Goal: Contribute content: Add original content to the website for others to see

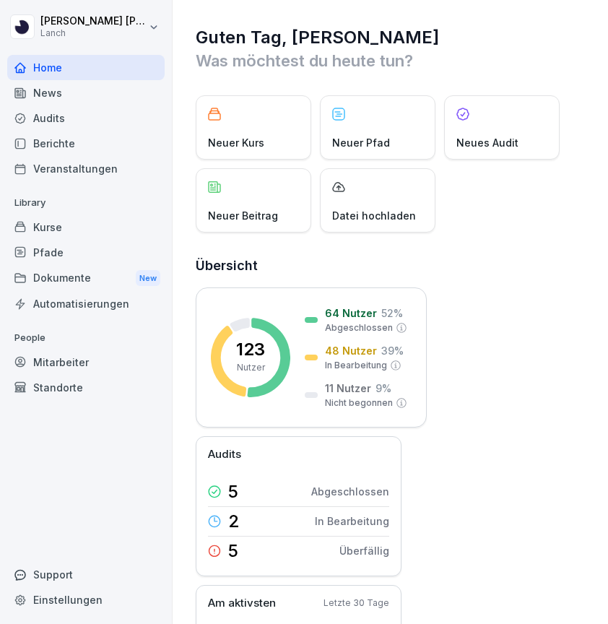
click at [70, 93] on div "News" at bounding box center [85, 92] width 157 height 25
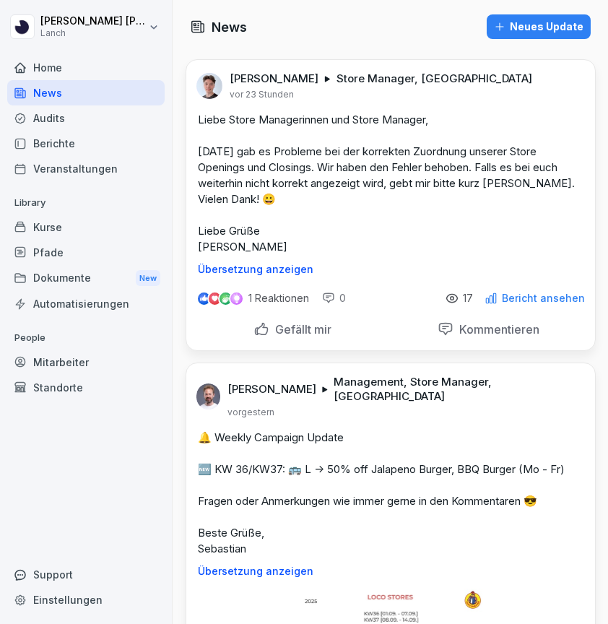
click at [533, 22] on div "Neues Update" at bounding box center [539, 27] width 90 height 16
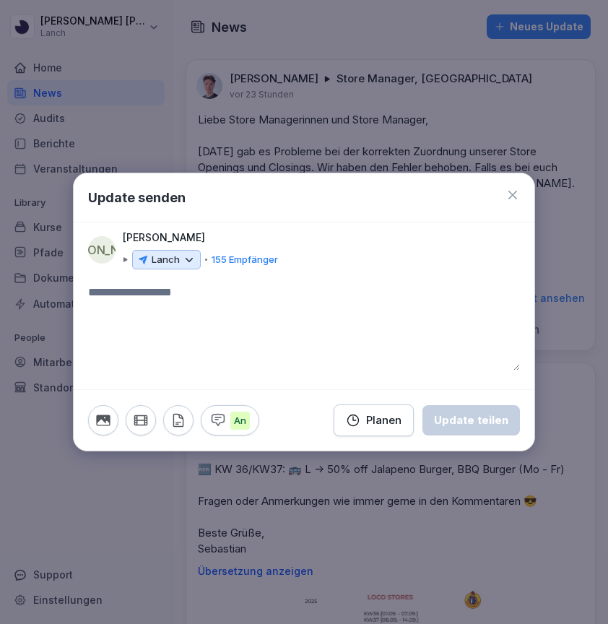
click at [184, 266] on icon at bounding box center [189, 259] width 13 height 13
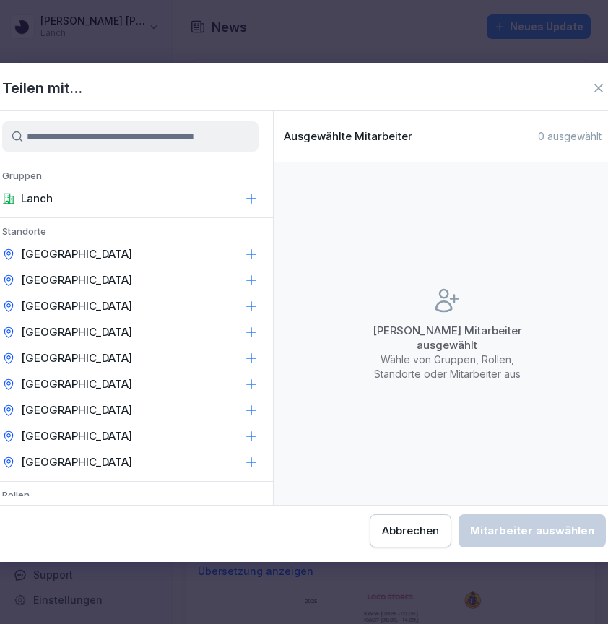
click at [256, 201] on icon at bounding box center [251, 198] width 14 height 14
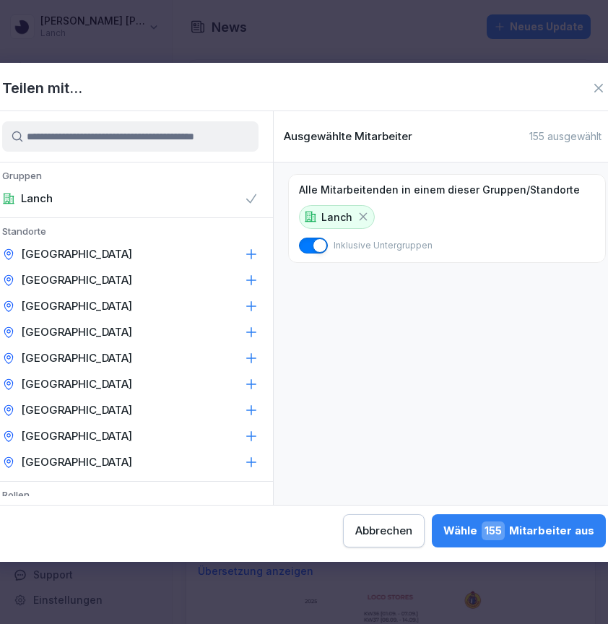
click at [256, 256] on icon at bounding box center [251, 254] width 14 height 14
click at [511, 218] on icon at bounding box center [517, 216] width 13 height 13
click at [256, 253] on icon at bounding box center [251, 254] width 14 height 14
click at [251, 285] on icon at bounding box center [251, 280] width 14 height 14
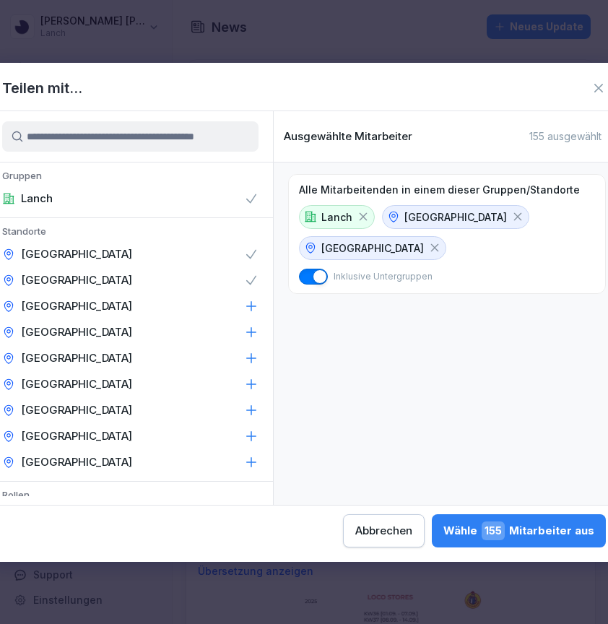
click at [248, 311] on icon at bounding box center [251, 306] width 14 height 14
click at [246, 338] on icon at bounding box center [251, 332] width 14 height 14
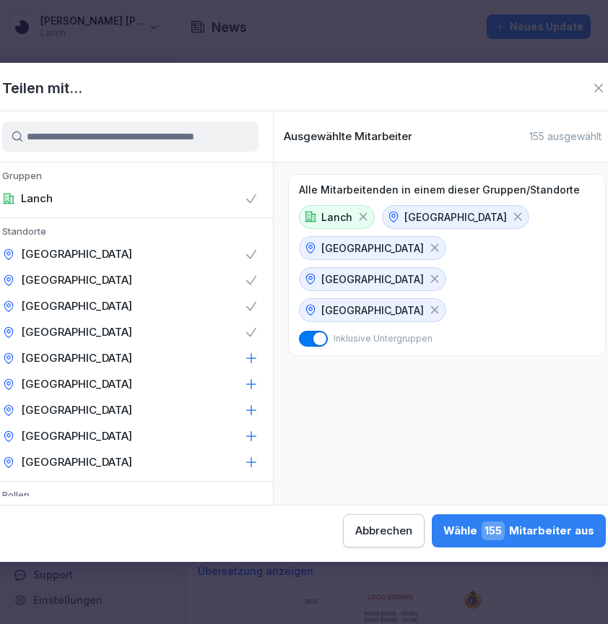
click at [248, 363] on icon at bounding box center [251, 358] width 14 height 14
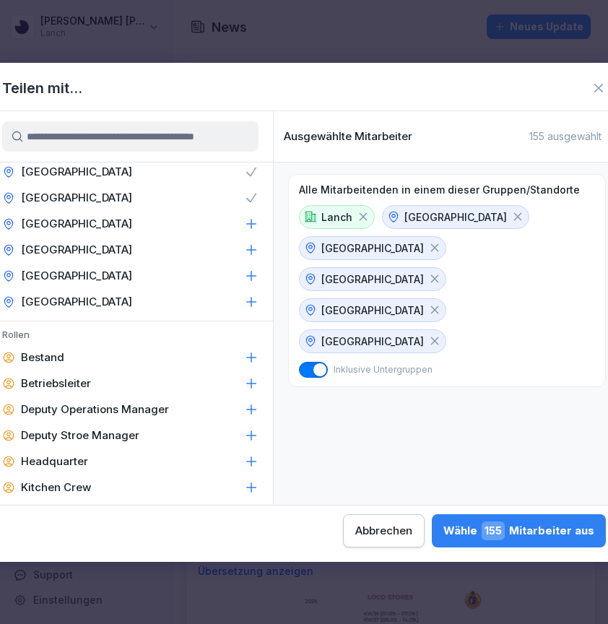
scroll to position [160, 0]
click at [249, 305] on icon at bounding box center [251, 302] width 14 height 14
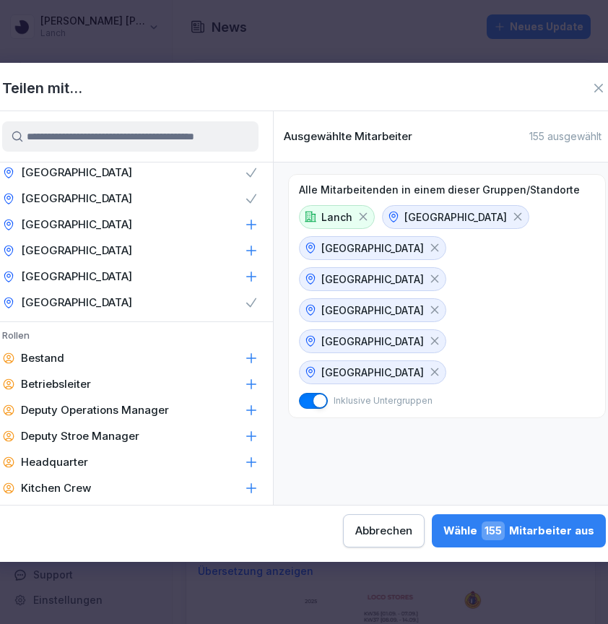
click at [251, 265] on div "Nürnberg" at bounding box center [130, 277] width 285 height 26
click at [251, 235] on div "[GEOGRAPHIC_DATA]" at bounding box center [130, 225] width 285 height 26
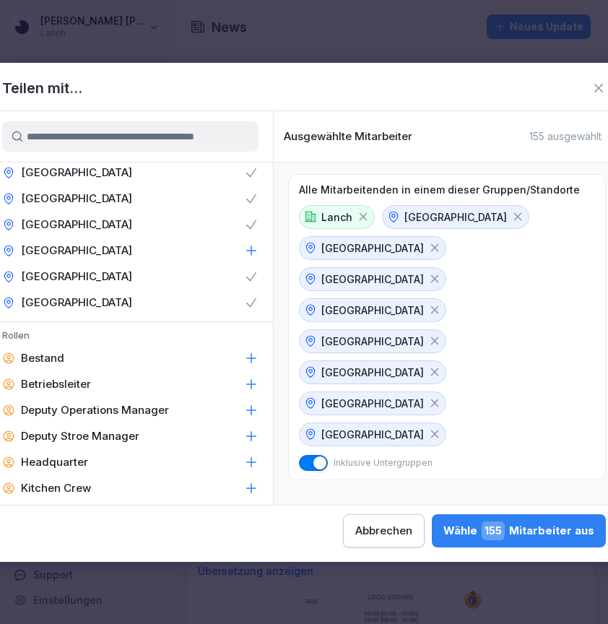
click at [250, 251] on icon at bounding box center [251, 250] width 9 height 9
click at [248, 305] on icon at bounding box center [251, 302] width 14 height 14
click at [248, 273] on icon at bounding box center [251, 276] width 14 height 14
click at [253, 251] on icon at bounding box center [251, 250] width 14 height 14
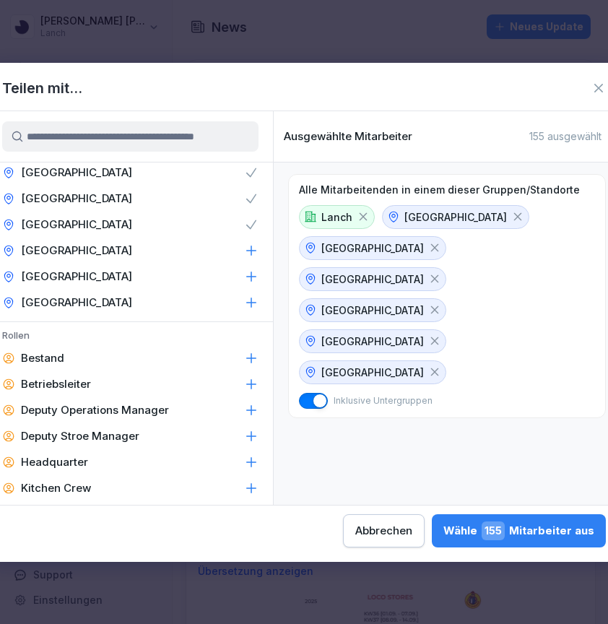
click at [253, 227] on icon at bounding box center [251, 224] width 14 height 14
click at [251, 199] on icon at bounding box center [251, 198] width 14 height 14
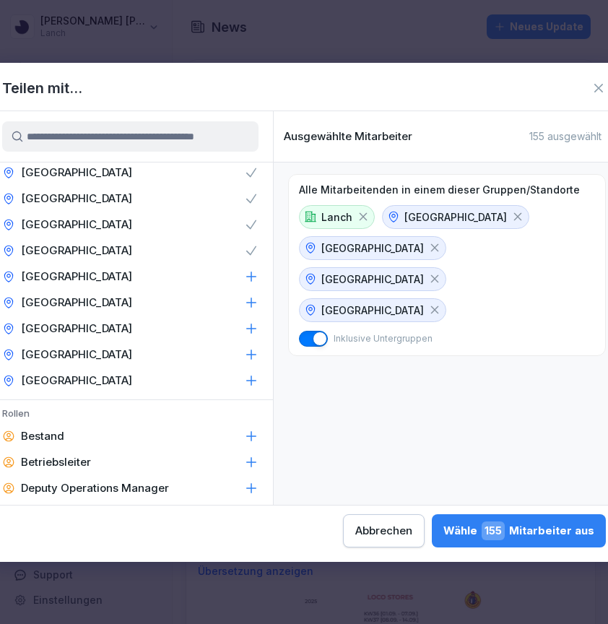
scroll to position [77, 0]
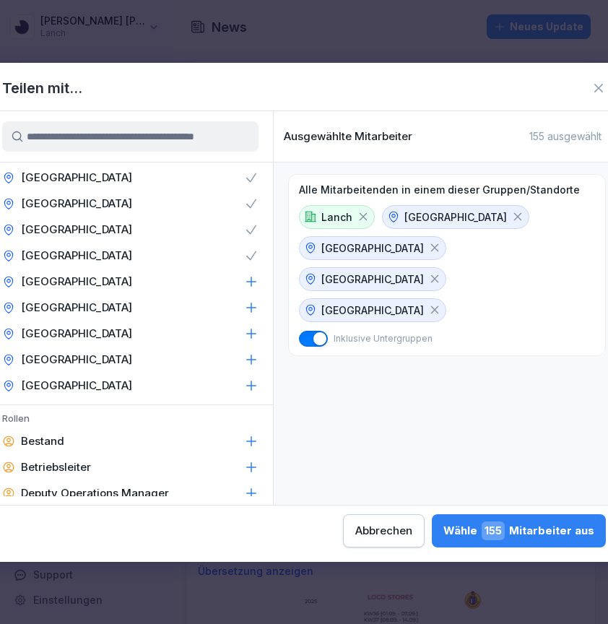
click at [251, 199] on icon at bounding box center [251, 203] width 14 height 14
click at [251, 233] on icon at bounding box center [251, 229] width 14 height 14
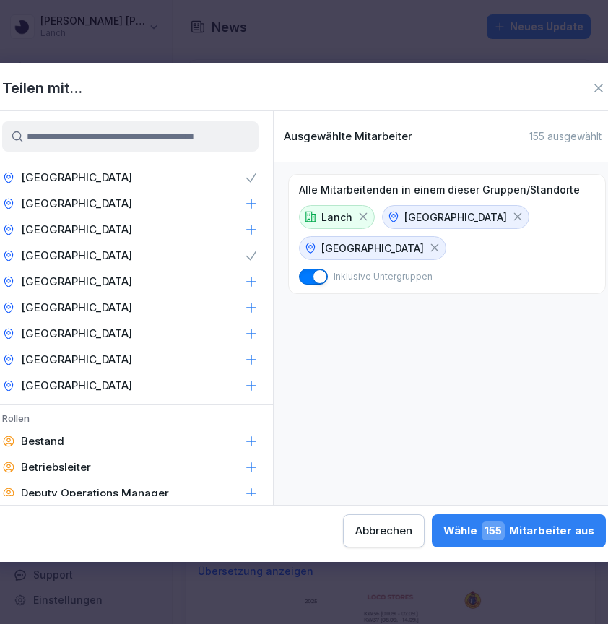
click at [250, 261] on icon at bounding box center [251, 255] width 14 height 14
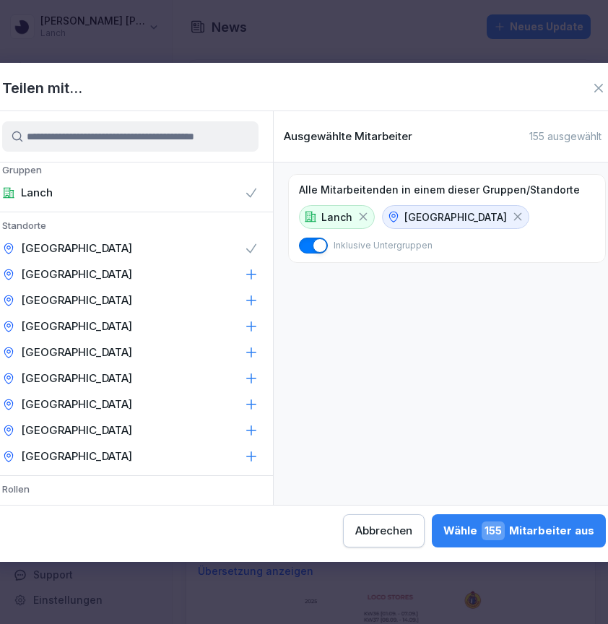
scroll to position [14, 0]
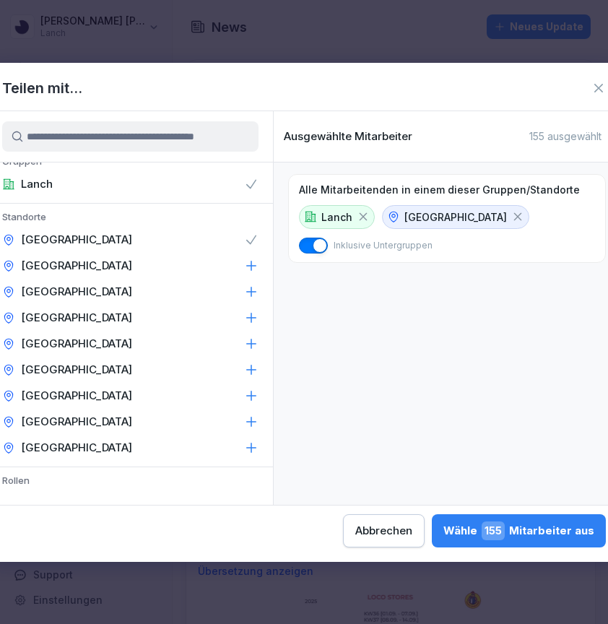
click at [254, 234] on icon at bounding box center [251, 240] width 14 height 14
click at [443, 535] on div "Wähle 155 Mitarbeiter aus" at bounding box center [518, 530] width 151 height 19
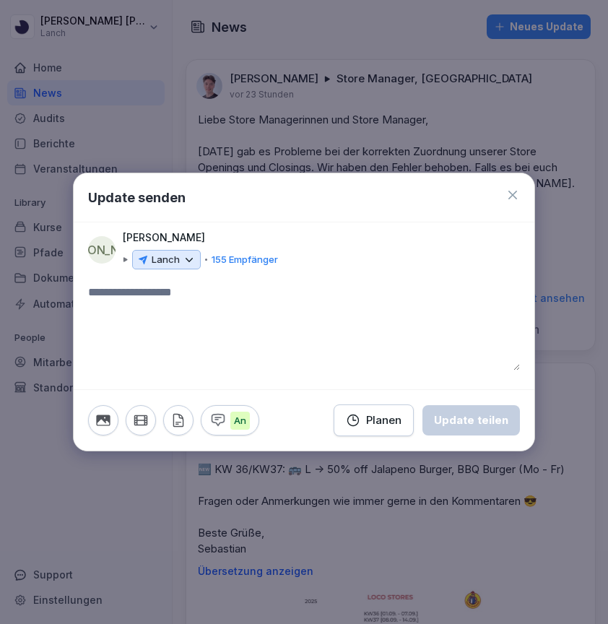
click at [167, 316] on textarea at bounding box center [304, 327] width 432 height 87
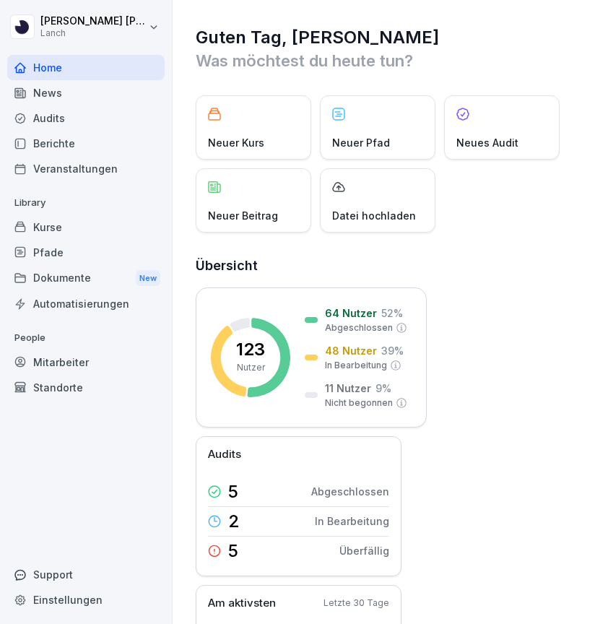
click at [61, 97] on div "News" at bounding box center [85, 92] width 157 height 25
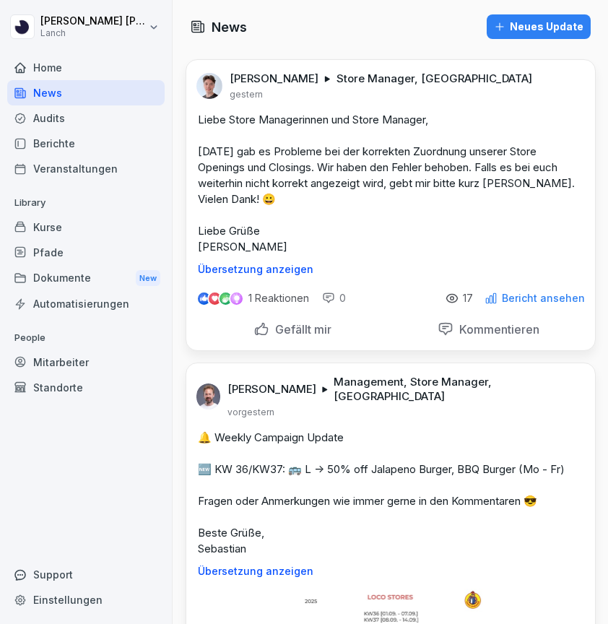
click at [534, 26] on div "Neues Update" at bounding box center [539, 27] width 90 height 16
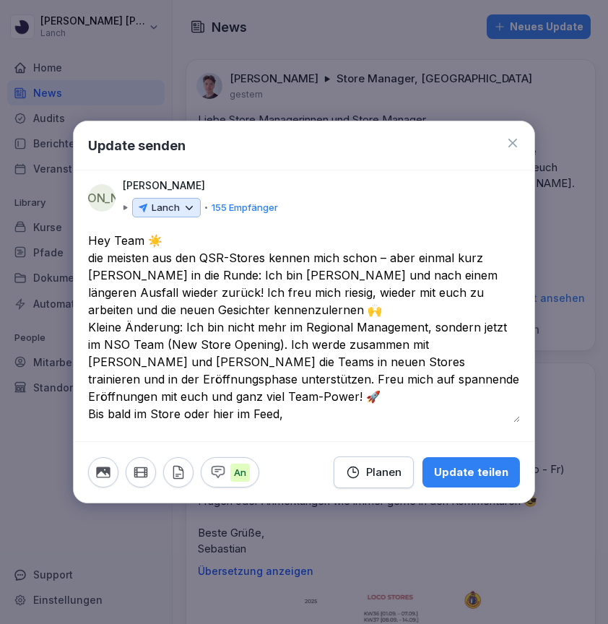
click at [280, 397] on textarea "**********" at bounding box center [304, 327] width 432 height 191
paste textarea "***"
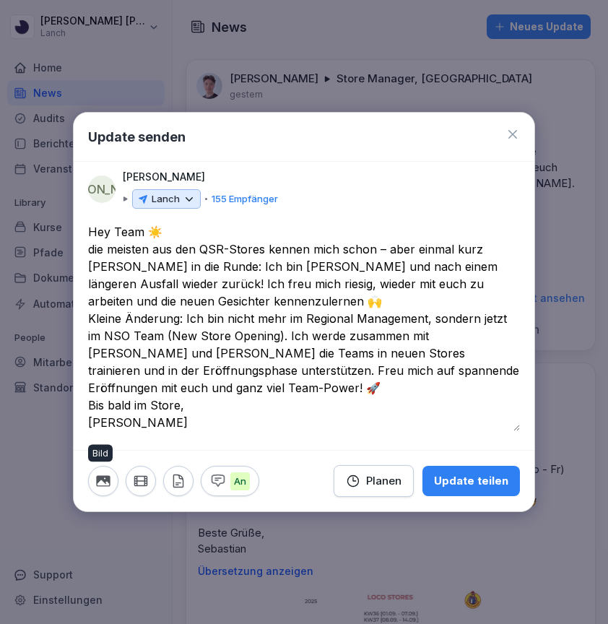
type textarea "**********"
click at [101, 481] on icon "button" at bounding box center [103, 481] width 16 height 16
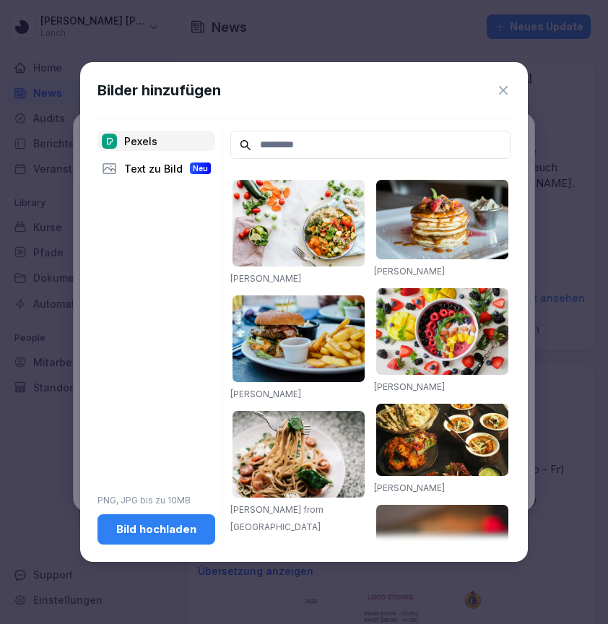
click at [144, 170] on div "Text zu Bild Neu" at bounding box center [156, 168] width 118 height 20
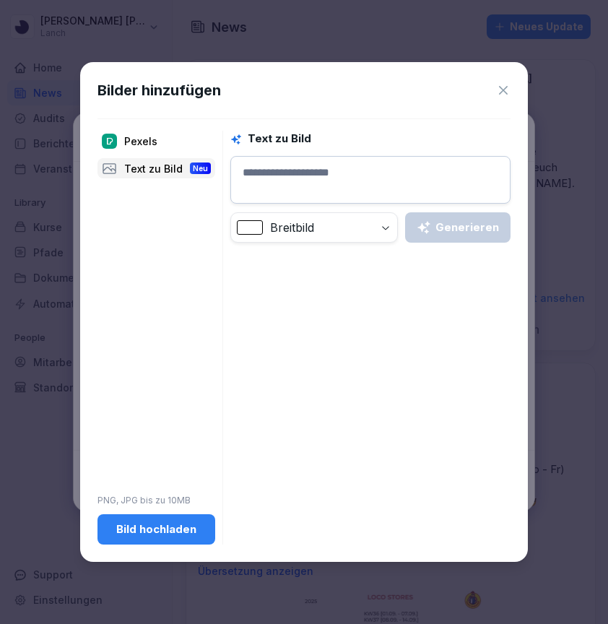
click at [153, 143] on div "Pexels" at bounding box center [156, 141] width 118 height 20
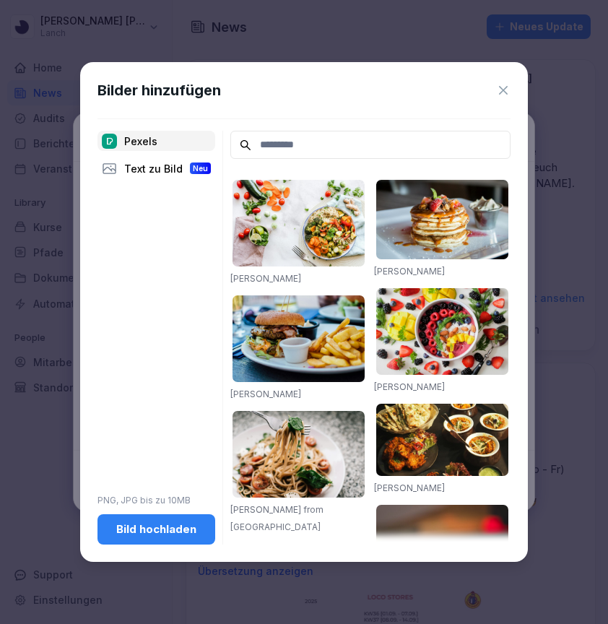
click at [152, 537] on button "Bild hochladen" at bounding box center [156, 529] width 118 height 30
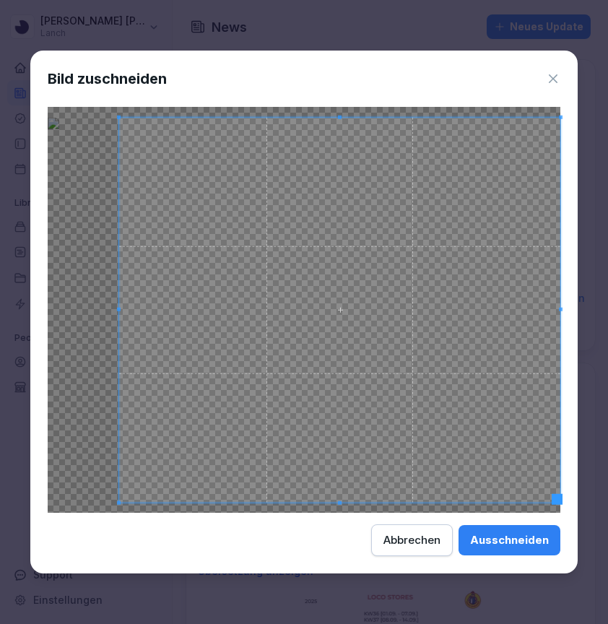
click at [129, 322] on div at bounding box center [339, 310] width 441 height 385
click at [496, 544] on div "Ausschneiden" at bounding box center [509, 540] width 79 height 16
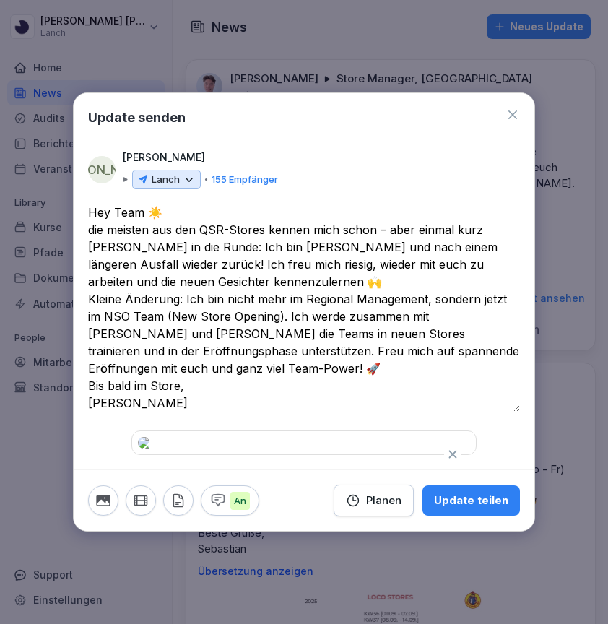
scroll to position [161, 0]
click at [370, 508] on div "Planen" at bounding box center [374, 500] width 56 height 16
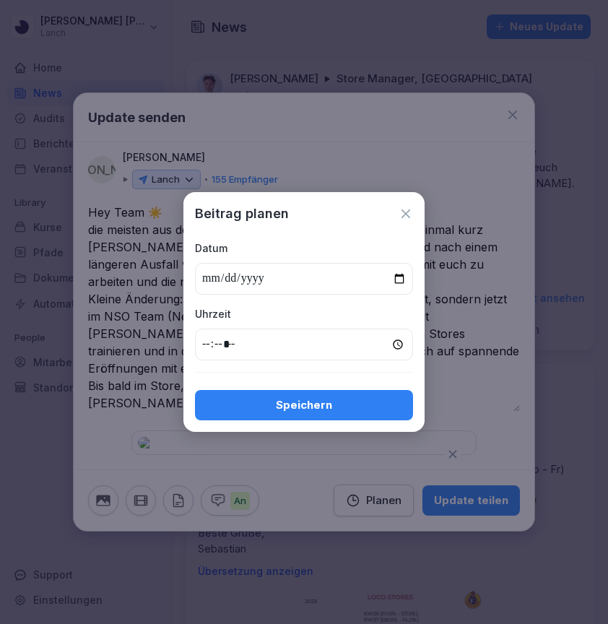
click at [217, 273] on input "date" at bounding box center [304, 279] width 218 height 32
type input "**********"
click at [329, 320] on div "Uhrzeit" at bounding box center [304, 313] width 218 height 15
click at [211, 342] on input "time" at bounding box center [304, 345] width 218 height 32
click at [241, 350] on input "time" at bounding box center [304, 345] width 218 height 32
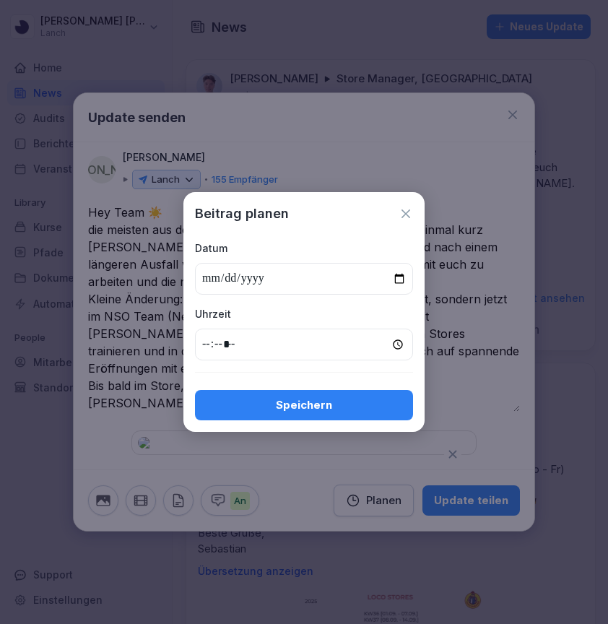
click at [228, 340] on input "time" at bounding box center [304, 345] width 218 height 32
type input "*****"
click at [279, 409] on div "Speichern" at bounding box center [304, 405] width 195 height 16
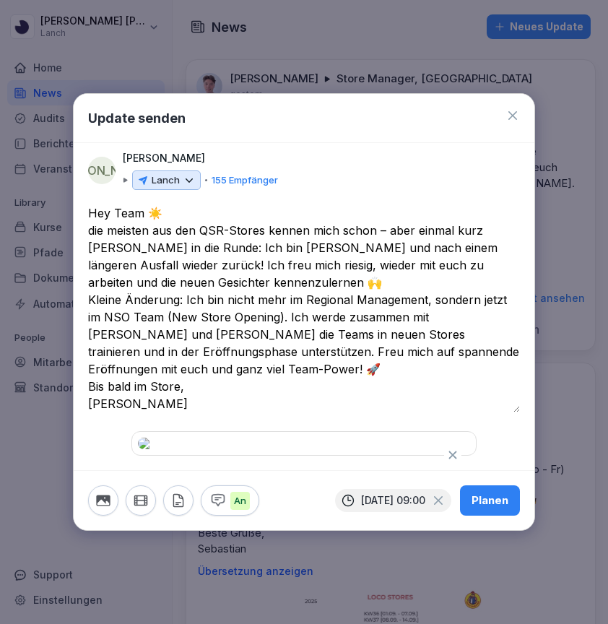
scroll to position [161, 0]
click at [497, 508] on div "Planen" at bounding box center [490, 500] width 37 height 16
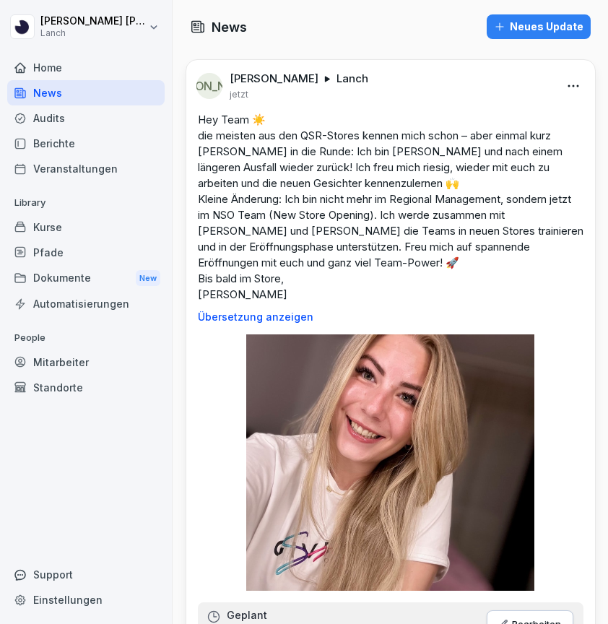
scroll to position [0, 0]
click at [30, 30] on html "[PERSON_NAME] Home News Audits Berichte Veranstaltungen Library Kurse Pfade Dok…" at bounding box center [304, 312] width 608 height 624
